Goal: Task Accomplishment & Management: Complete application form

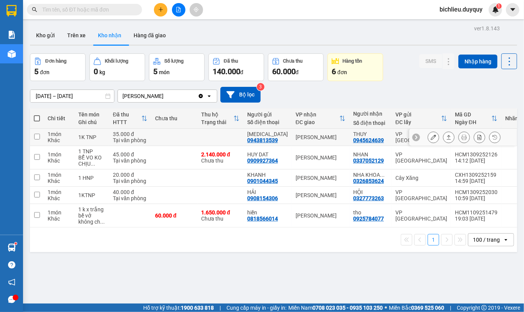
click at [431, 139] on icon at bounding box center [433, 136] width 5 height 5
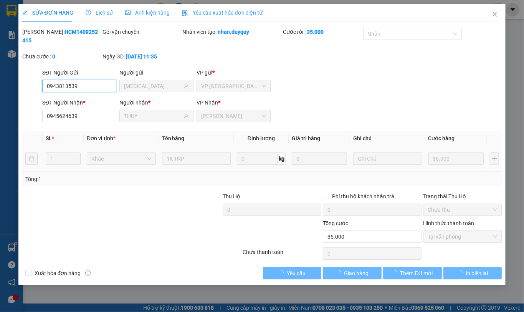
type input "0943813539"
type input "[MEDICAL_DATA]"
type input "0945624639"
type input "THUY"
type input "35.000"
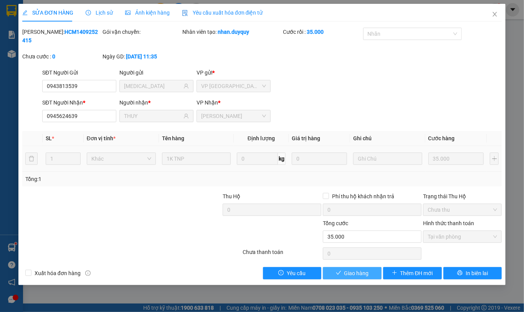
click at [352, 269] on span "Giao hàng" at bounding box center [357, 273] width 25 height 8
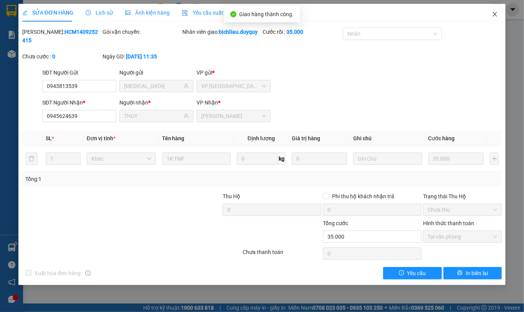
click at [495, 15] on icon "close" at bounding box center [495, 14] width 6 height 6
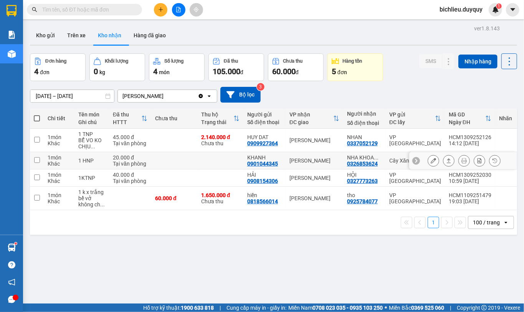
click at [431, 160] on icon at bounding box center [433, 160] width 5 height 5
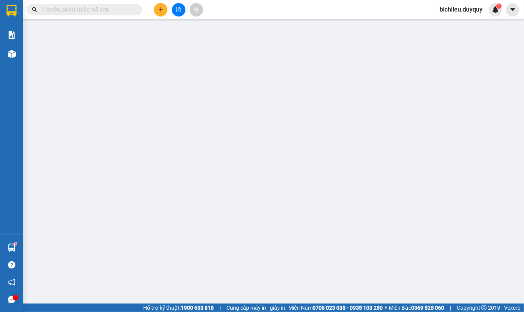
type input "0901044345"
type input "KHANH"
type input "0326853624"
type input "NHA KHOA VK"
type input "20.000"
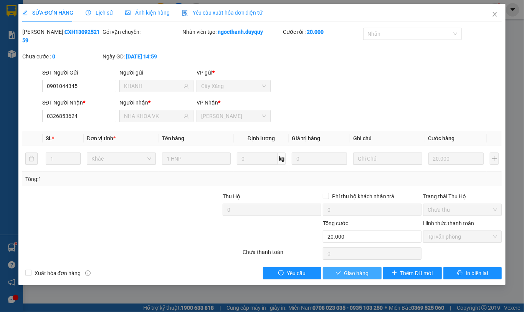
click at [354, 269] on span "Giao hàng" at bounding box center [357, 273] width 25 height 8
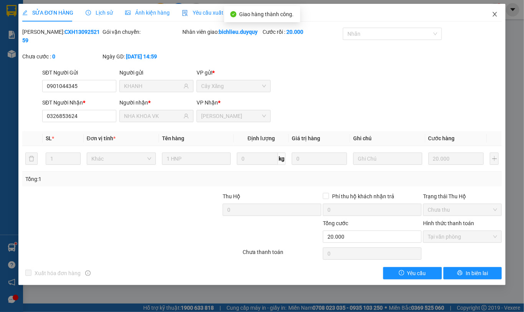
click at [495, 16] on icon "close" at bounding box center [495, 14] width 6 height 6
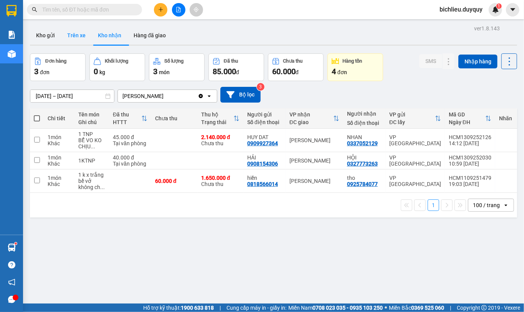
click at [76, 41] on button "Trên xe" at bounding box center [76, 35] width 31 height 18
type input "[DATE] – [DATE]"
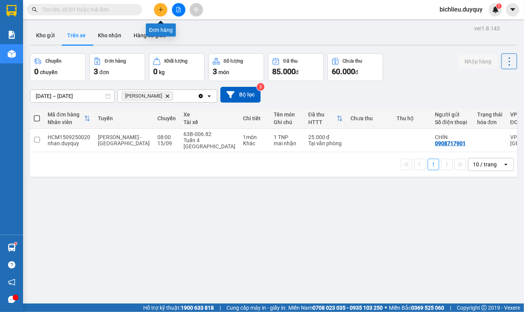
click at [160, 13] on button at bounding box center [160, 9] width 13 height 13
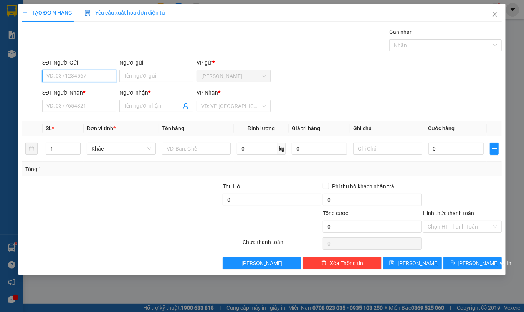
click at [53, 78] on input "SĐT Người Gửi" at bounding box center [79, 76] width 74 height 12
click at [56, 79] on input "SĐT Người Gửi" at bounding box center [79, 76] width 74 height 12
type input "0358515857"
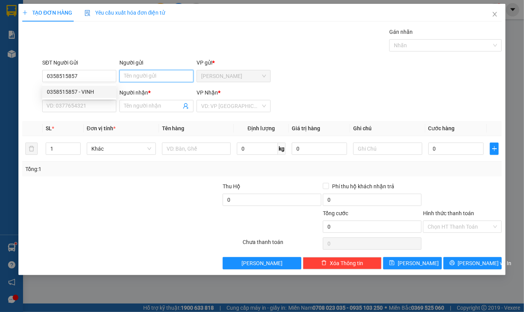
click at [133, 77] on input "Người gửi" at bounding box center [156, 76] width 74 height 12
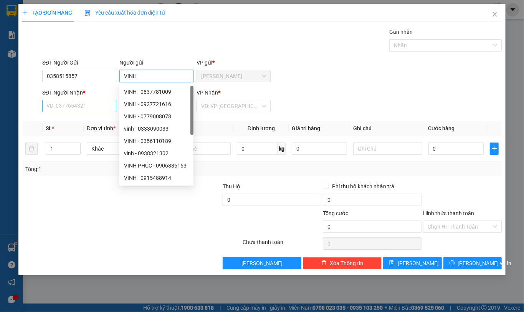
type input "VINH"
click at [70, 109] on input "SĐT Người Nhận *" at bounding box center [79, 106] width 74 height 12
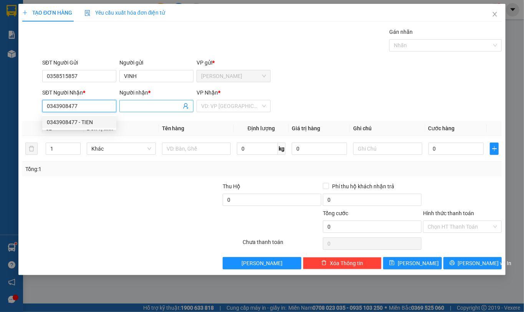
type input "0343908477"
click at [136, 104] on input "Người nhận *" at bounding box center [152, 106] width 57 height 8
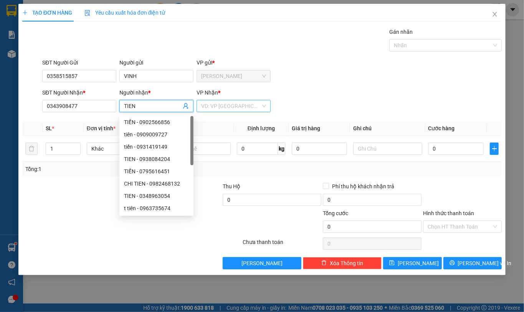
type input "TIEN"
click at [219, 110] on input "search" at bounding box center [231, 106] width 60 height 12
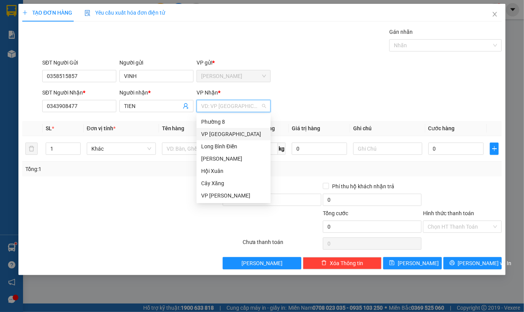
click at [213, 134] on div "VP [GEOGRAPHIC_DATA]" at bounding box center [233, 134] width 65 height 8
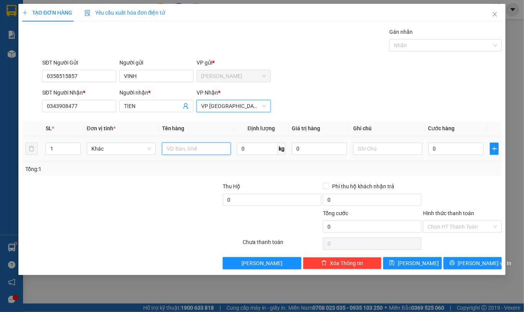
click at [171, 151] on input "text" at bounding box center [196, 149] width 69 height 12
type input "1"
type input "1K SAT"
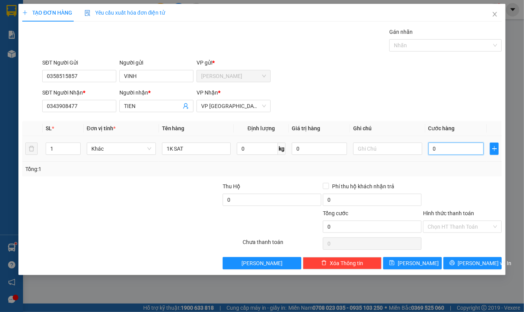
click at [460, 153] on input "0" at bounding box center [456, 149] width 55 height 12
type input "4"
type input "40"
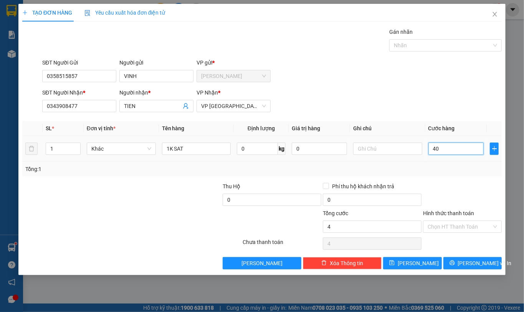
type input "40"
type input "400"
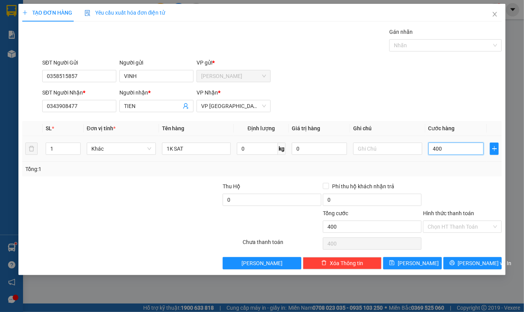
type input "4.000"
type input "40.000"
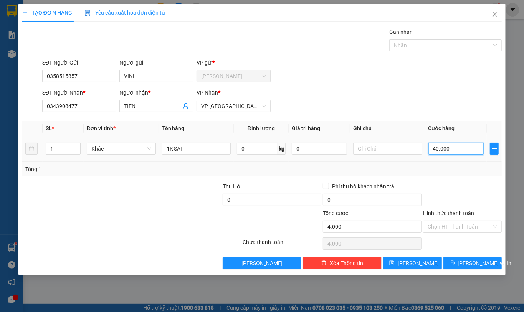
type input "40.000"
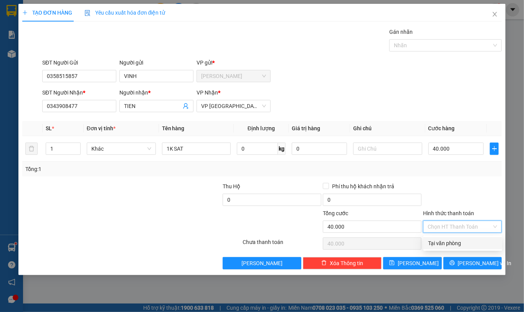
click at [430, 222] on input "Hình thức thanh toán" at bounding box center [460, 227] width 64 height 12
click at [440, 241] on div "Tại văn phòng" at bounding box center [463, 243] width 70 height 8
type input "0"
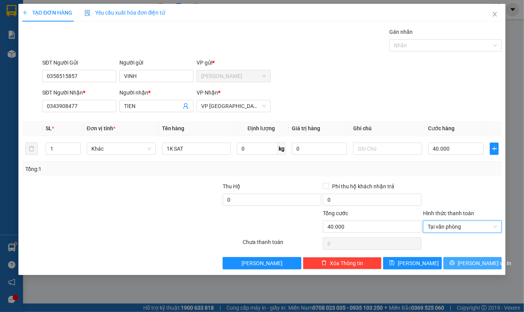
click at [467, 265] on span "[PERSON_NAME] và In" at bounding box center [485, 263] width 54 height 8
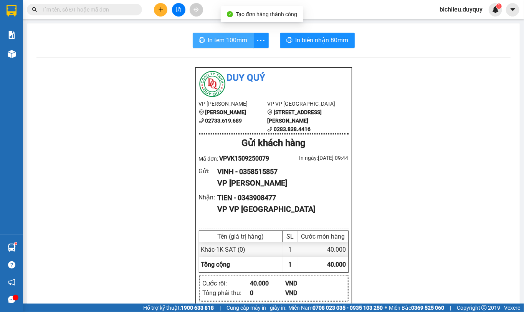
click at [201, 41] on button "In tem 100mm" at bounding box center [223, 40] width 61 height 15
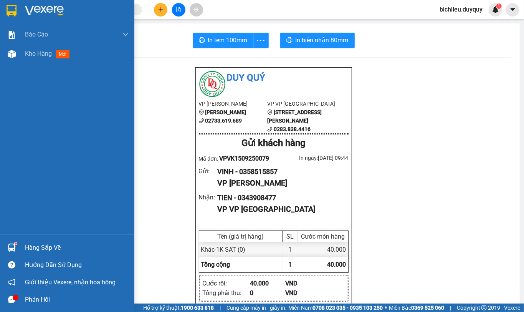
drag, startPoint x: 9, startPoint y: 12, endPoint x: 25, endPoint y: 20, distance: 17.9
click at [10, 12] on img at bounding box center [12, 11] width 10 height 12
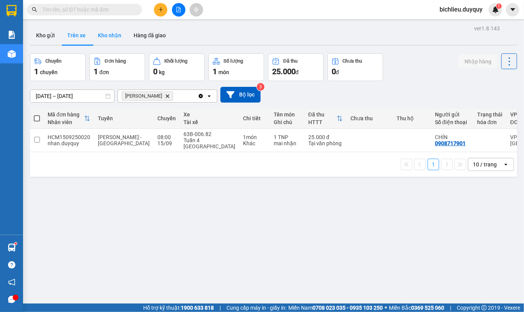
click at [109, 40] on button "Kho nhận" at bounding box center [110, 35] width 36 height 18
type input "[DATE] – [DATE]"
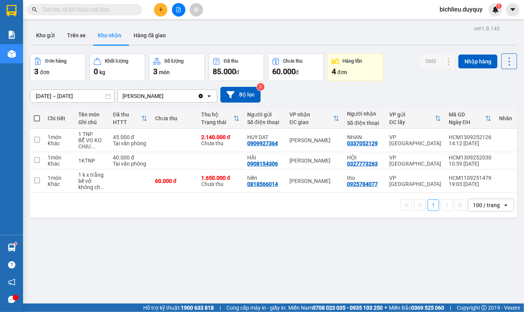
click at [90, 6] on input "text" at bounding box center [87, 9] width 91 height 8
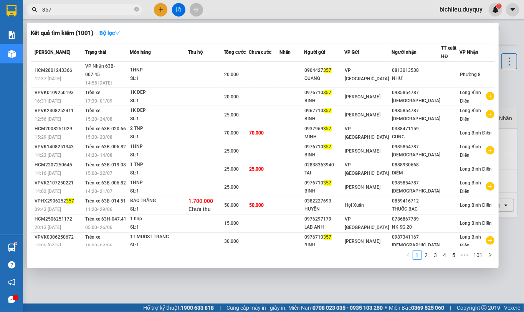
click at [92, 8] on input "357" at bounding box center [87, 9] width 91 height 8
type input "3"
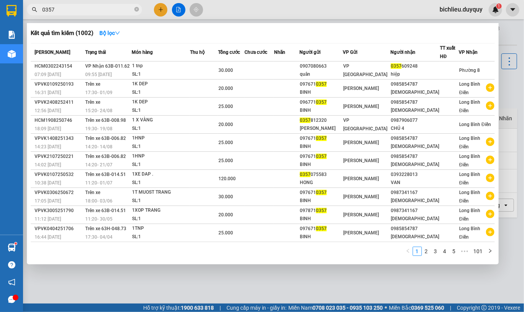
type input "0357"
click at [157, 8] on div at bounding box center [262, 156] width 524 height 312
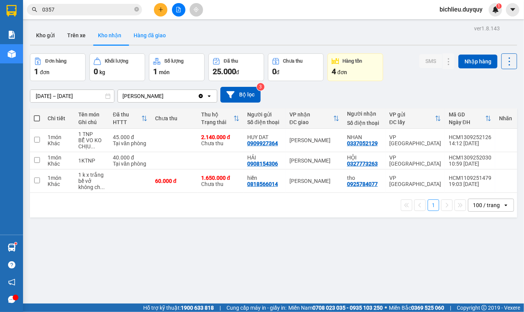
click at [151, 39] on button "Hàng đã giao" at bounding box center [150, 35] width 45 height 18
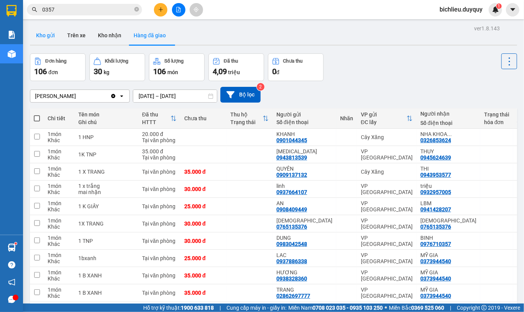
click at [38, 36] on button "Kho gửi" at bounding box center [45, 35] width 31 height 18
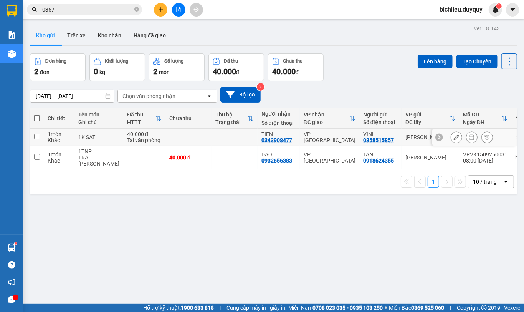
click at [37, 136] on input "checkbox" at bounding box center [37, 137] width 6 height 6
checkbox input "true"
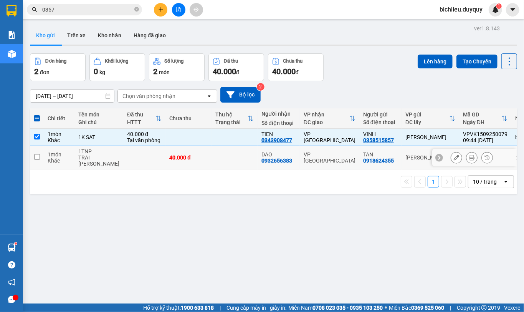
click at [36, 157] on input "checkbox" at bounding box center [37, 157] width 6 height 6
checkbox input "true"
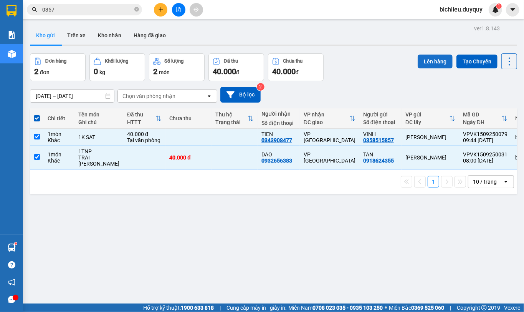
click at [422, 63] on button "Lên hàng" at bounding box center [435, 62] width 35 height 14
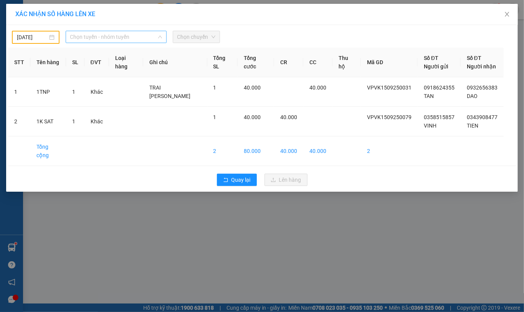
click at [148, 36] on span "Chọn tuyến - nhóm tuyến" at bounding box center [116, 37] width 92 height 12
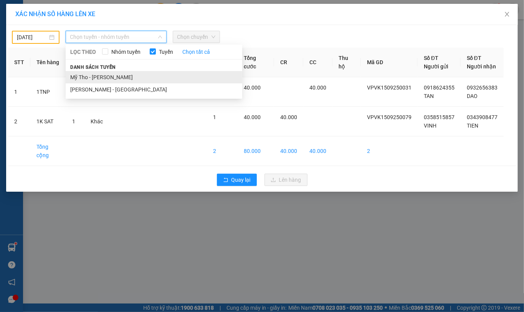
click at [126, 78] on li "Mỹ Tho - [PERSON_NAME]" at bounding box center [154, 77] width 177 height 12
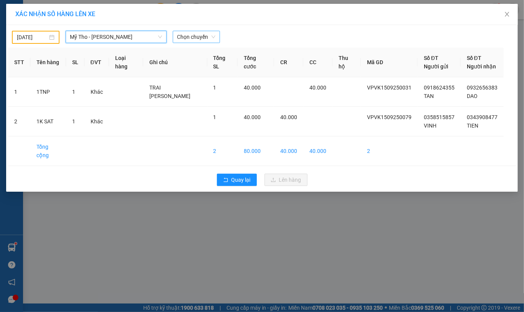
click at [212, 38] on span "Chọn chuyến" at bounding box center [197, 37] width 38 height 12
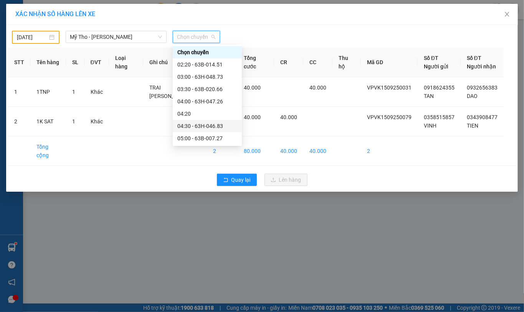
scroll to position [154, 0]
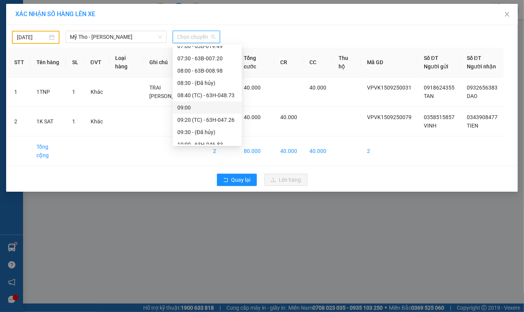
click at [197, 107] on div "09:00" at bounding box center [208, 107] width 60 height 8
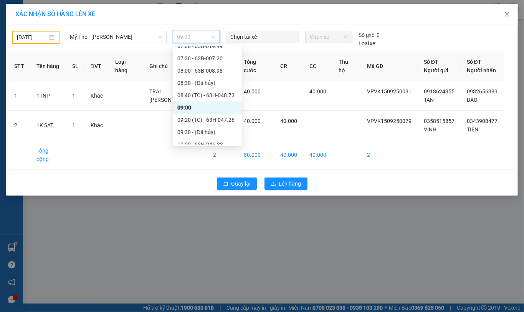
click at [199, 39] on span "09:00" at bounding box center [197, 37] width 38 height 12
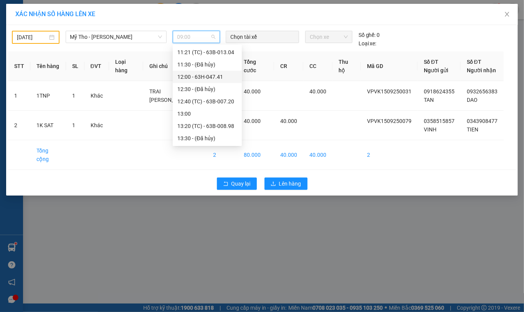
scroll to position [205, 0]
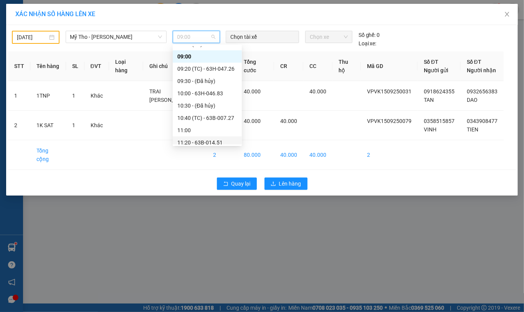
click at [223, 140] on div "11:20 - 63B-014.51" at bounding box center [208, 142] width 60 height 8
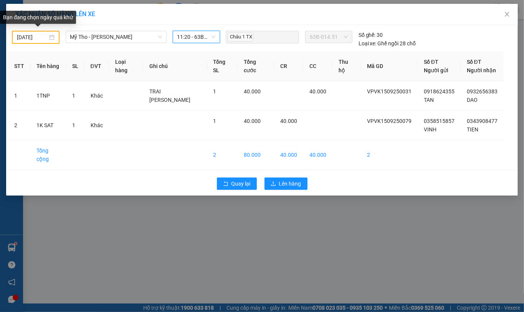
click at [22, 33] on input "[DATE]" at bounding box center [32, 37] width 31 height 8
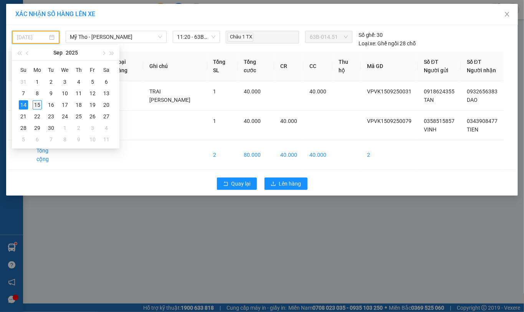
click at [37, 103] on div "15" at bounding box center [37, 104] width 9 height 9
type input "[DATE]"
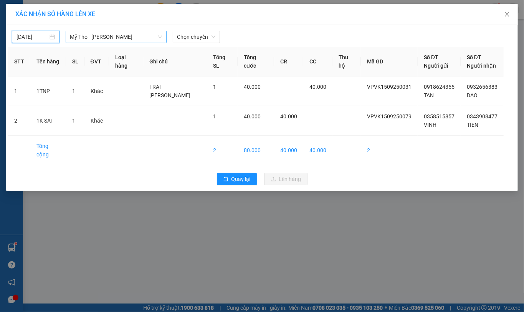
click at [120, 33] on span "Mỹ Tho - [PERSON_NAME]" at bounding box center [116, 37] width 92 height 12
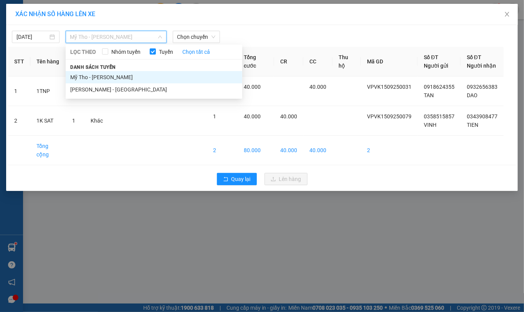
click at [120, 76] on li "Mỹ Tho - [PERSON_NAME]" at bounding box center [154, 77] width 177 height 12
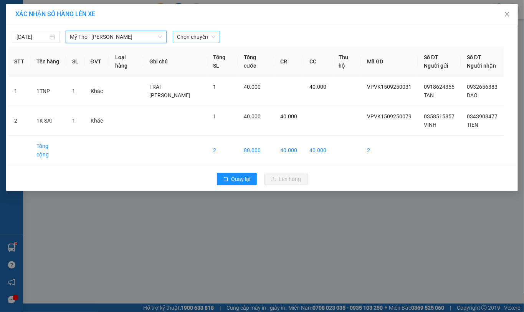
click at [208, 35] on span "Chọn chuyến" at bounding box center [197, 37] width 38 height 12
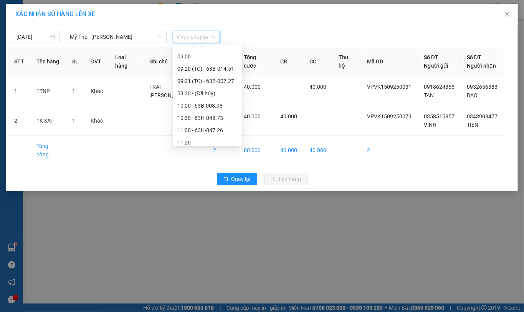
scroll to position [154, 0]
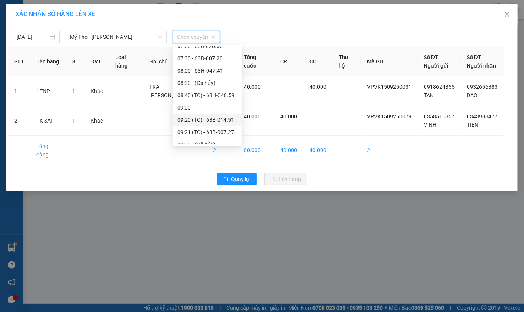
click at [232, 118] on div "09:20 (TC) - 63B-014.51" at bounding box center [208, 120] width 60 height 8
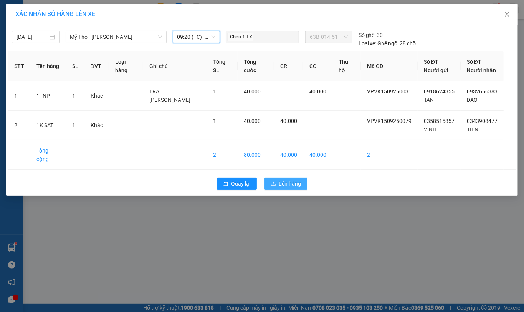
click at [291, 179] on span "Lên hàng" at bounding box center [290, 183] width 22 height 8
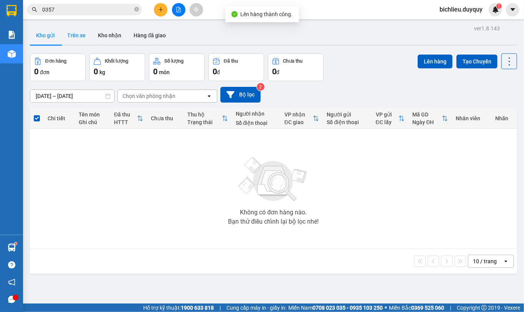
click at [81, 37] on button "Trên xe" at bounding box center [76, 35] width 31 height 18
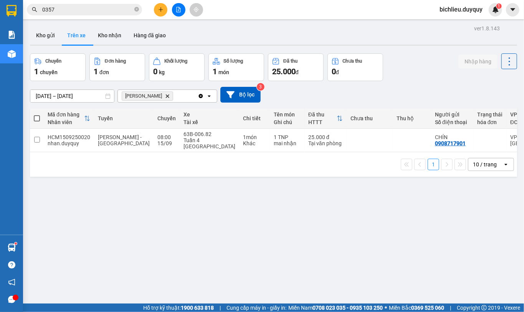
click at [165, 98] on icon "Delete" at bounding box center [167, 96] width 5 height 5
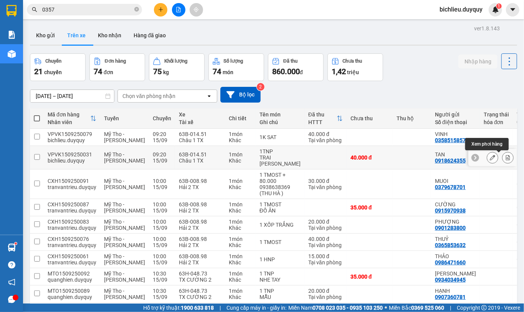
click at [506, 158] on icon at bounding box center [508, 157] width 5 height 5
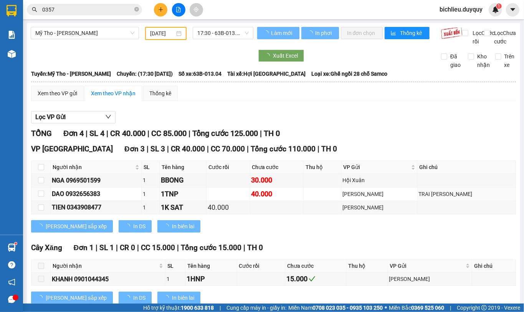
type input "[DATE]"
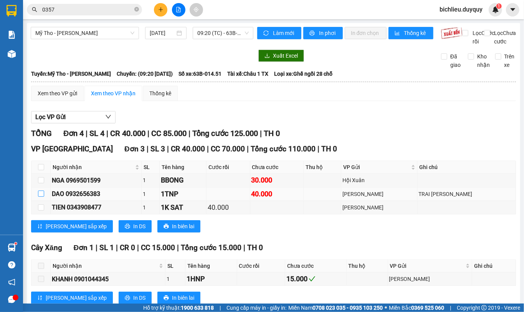
click at [38, 197] on input "checkbox" at bounding box center [41, 194] width 6 height 6
checkbox input "true"
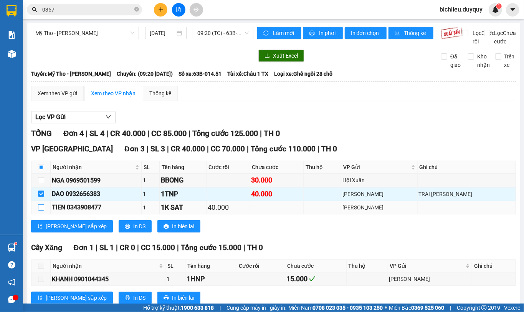
drag, startPoint x: 38, startPoint y: 218, endPoint x: 51, endPoint y: 217, distance: 12.7
click at [38, 211] on input "checkbox" at bounding box center [41, 207] width 6 height 6
checkbox input "true"
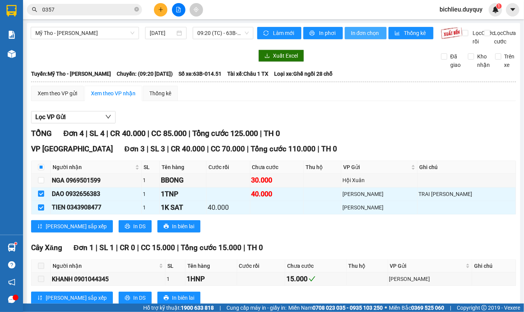
click at [374, 36] on span "In đơn chọn" at bounding box center [366, 33] width 30 height 8
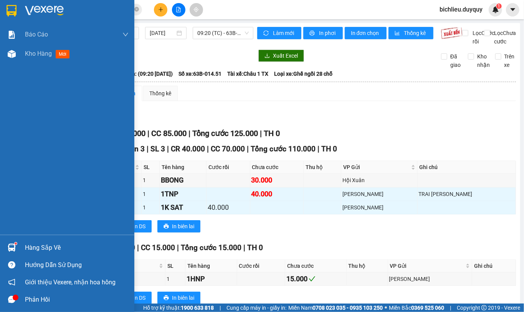
click at [13, 7] on img at bounding box center [12, 11] width 10 height 12
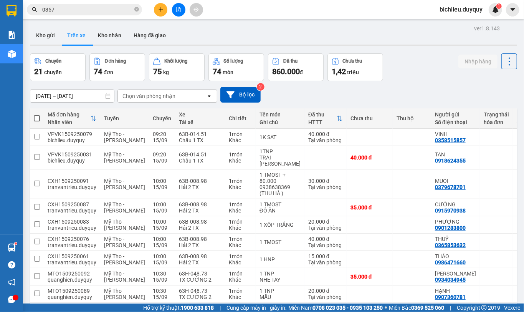
click at [175, 95] on div "Chọn văn phòng nhận" at bounding box center [149, 96] width 53 height 8
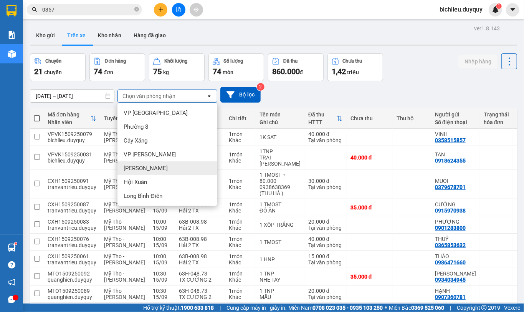
click at [150, 165] on div "[PERSON_NAME]" at bounding box center [168, 168] width 100 height 14
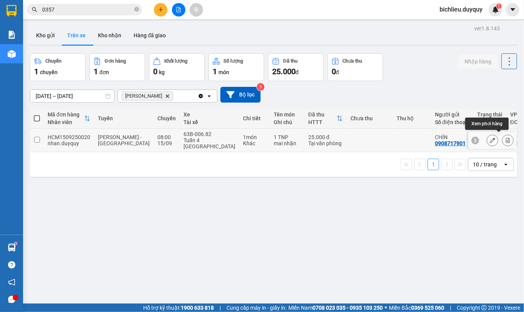
click at [506, 138] on icon at bounding box center [508, 140] width 5 height 5
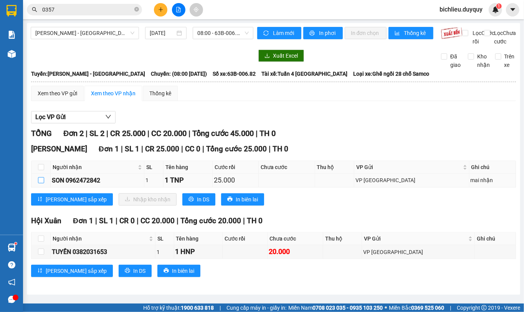
click at [39, 183] on input "checkbox" at bounding box center [41, 180] width 6 height 6
checkbox input "true"
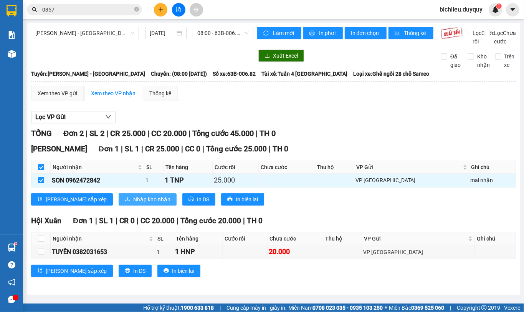
click at [133, 204] on span "Nhập kho nhận" at bounding box center [151, 199] width 37 height 8
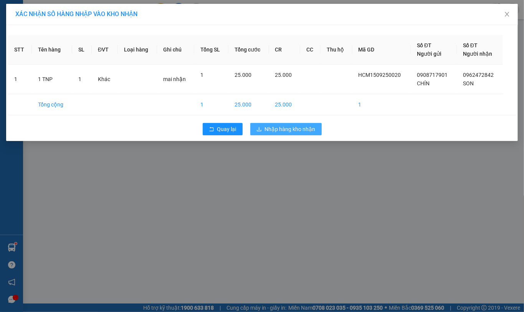
click at [300, 131] on span "Nhập hàng kho nhận" at bounding box center [290, 129] width 51 height 8
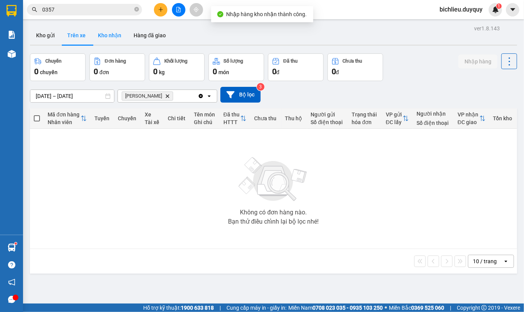
click at [116, 34] on button "Kho nhận" at bounding box center [110, 35] width 36 height 18
type input "[DATE] – [DATE]"
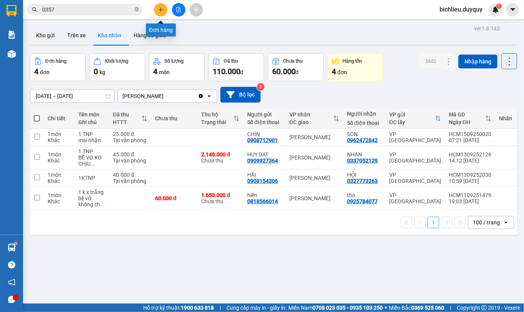
click at [159, 11] on icon "plus" at bounding box center [160, 9] width 5 height 5
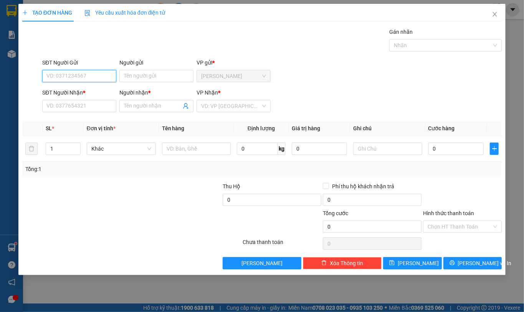
click at [73, 76] on input "SĐT Người Gửi" at bounding box center [79, 76] width 74 height 12
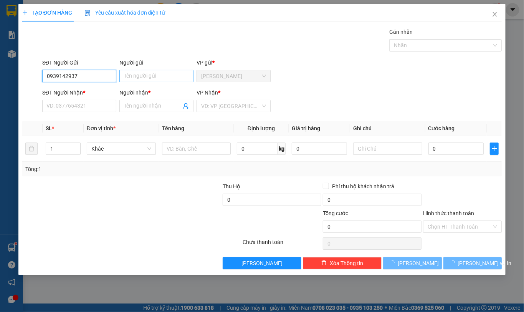
type input "0939142937"
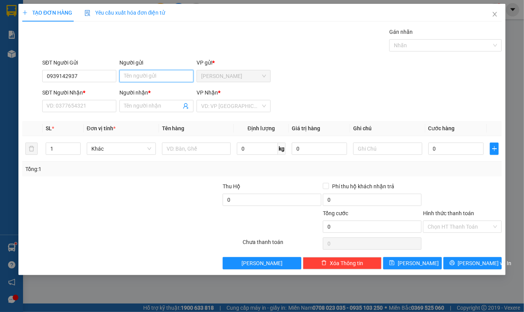
click at [133, 72] on input "Người gửi" at bounding box center [156, 76] width 74 height 12
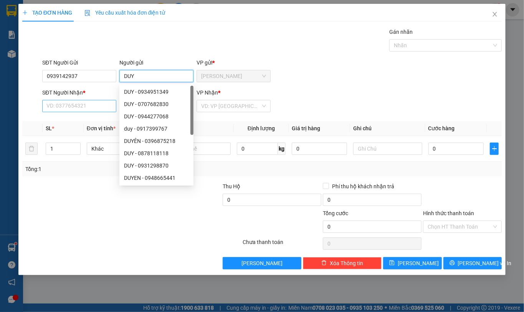
type input "DUY"
click at [62, 106] on input "SĐT Người Nhận *" at bounding box center [79, 106] width 74 height 12
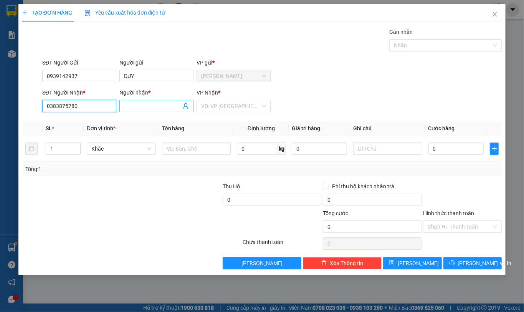
type input "0383875780"
click at [129, 109] on input "Người nhận *" at bounding box center [152, 106] width 57 height 8
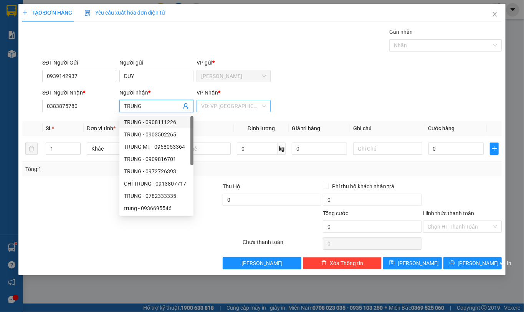
type input "TRUNG"
click at [219, 108] on input "search" at bounding box center [231, 106] width 60 height 12
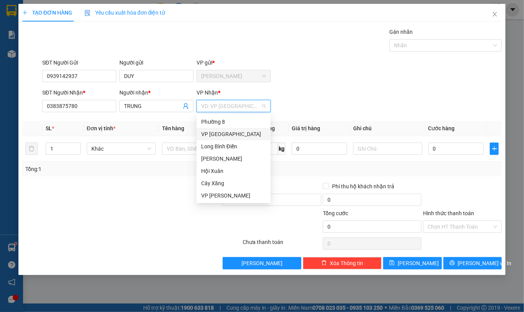
click at [218, 134] on div "VP [GEOGRAPHIC_DATA]" at bounding box center [233, 134] width 65 height 8
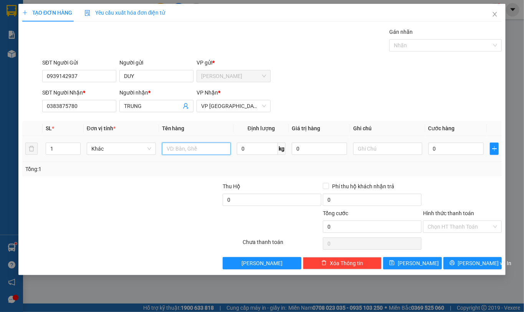
click at [176, 148] on input "text" at bounding box center [196, 149] width 69 height 12
type input "1BAO VANG"
click at [451, 149] on input "0" at bounding box center [456, 149] width 55 height 12
type input "4"
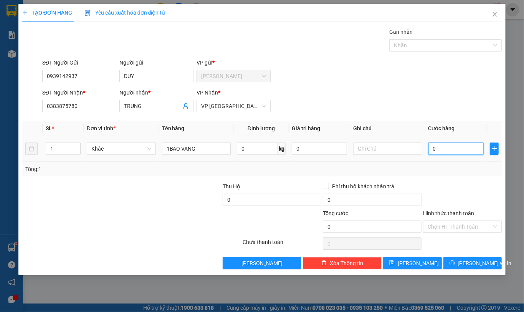
type input "4"
type input "40"
type input "400"
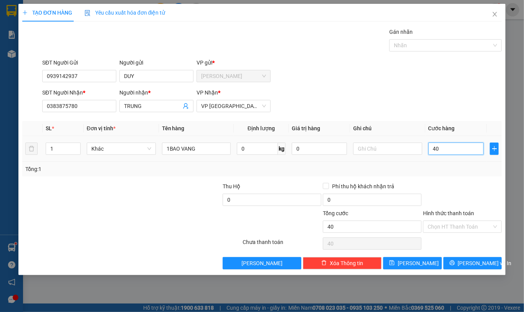
type input "400"
type input "4.000"
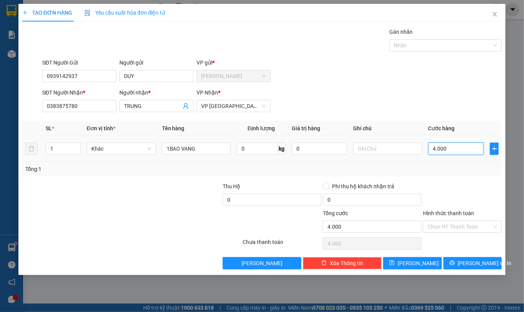
type input "40.000"
click at [466, 267] on span "[PERSON_NAME] và In" at bounding box center [485, 263] width 54 height 8
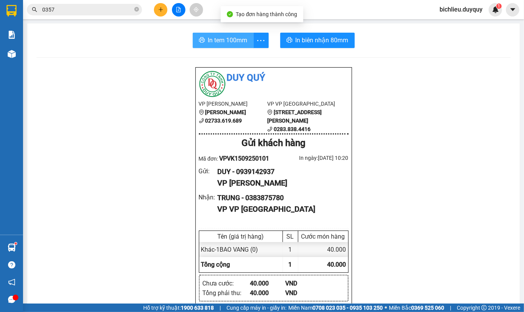
click at [208, 41] on span "In tem 100mm" at bounding box center [228, 40] width 40 height 10
